Goal: Check status

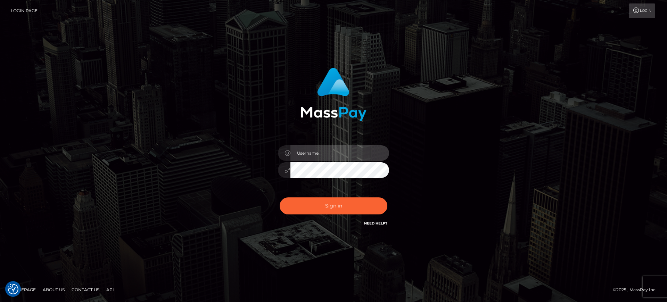
click at [350, 145] on input "text" at bounding box center [340, 153] width 99 height 16
paste input "Glenn.B2"
type input "Glenn.B2"
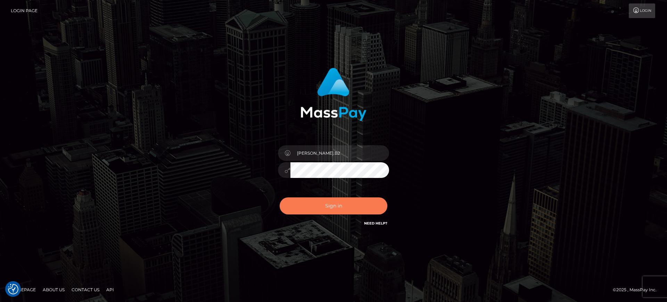
click at [351, 201] on button "Sign in" at bounding box center [334, 205] width 108 height 17
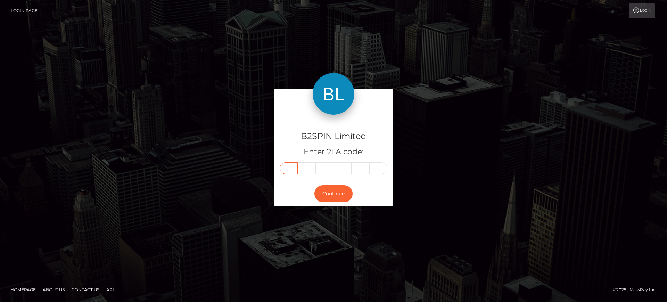
click at [290, 168] on input "text" at bounding box center [289, 168] width 18 height 12
paste input "3"
type input "3"
type input "2"
type input "4"
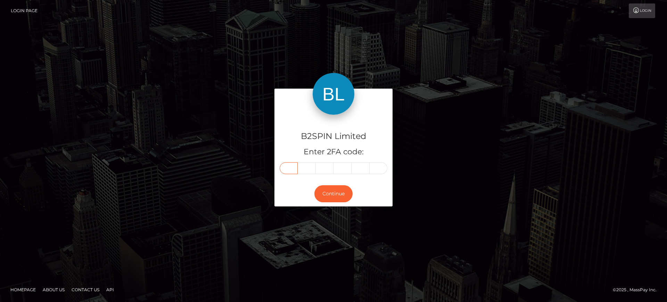
type input "6"
type input "4"
type input "8"
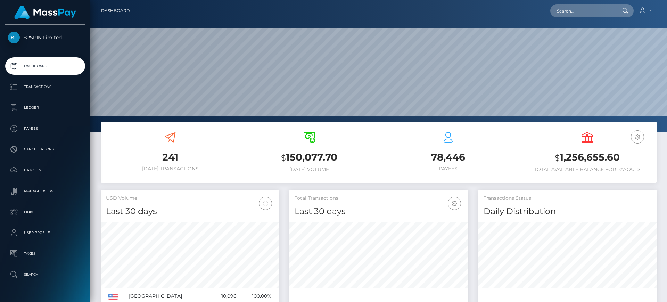
scroll to position [123, 179]
drag, startPoint x: 560, startPoint y: 158, endPoint x: 567, endPoint y: 159, distance: 6.6
click at [567, 159] on h3 "$ 1,256,655.60" at bounding box center [587, 158] width 129 height 14
drag, startPoint x: 623, startPoint y: 158, endPoint x: 624, endPoint y: 167, distance: 9.4
click at [623, 158] on h3 "$ 1,256,655.60" at bounding box center [587, 158] width 129 height 14
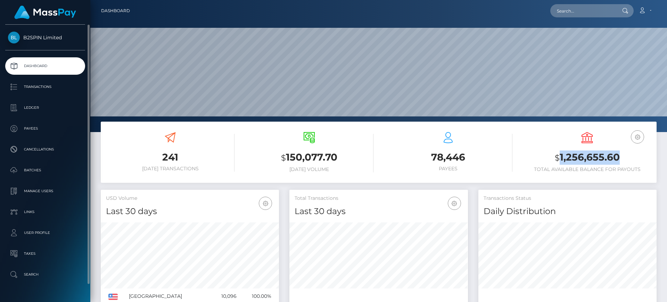
copy h3 "1,256,655.60"
